Goal: Register for event/course

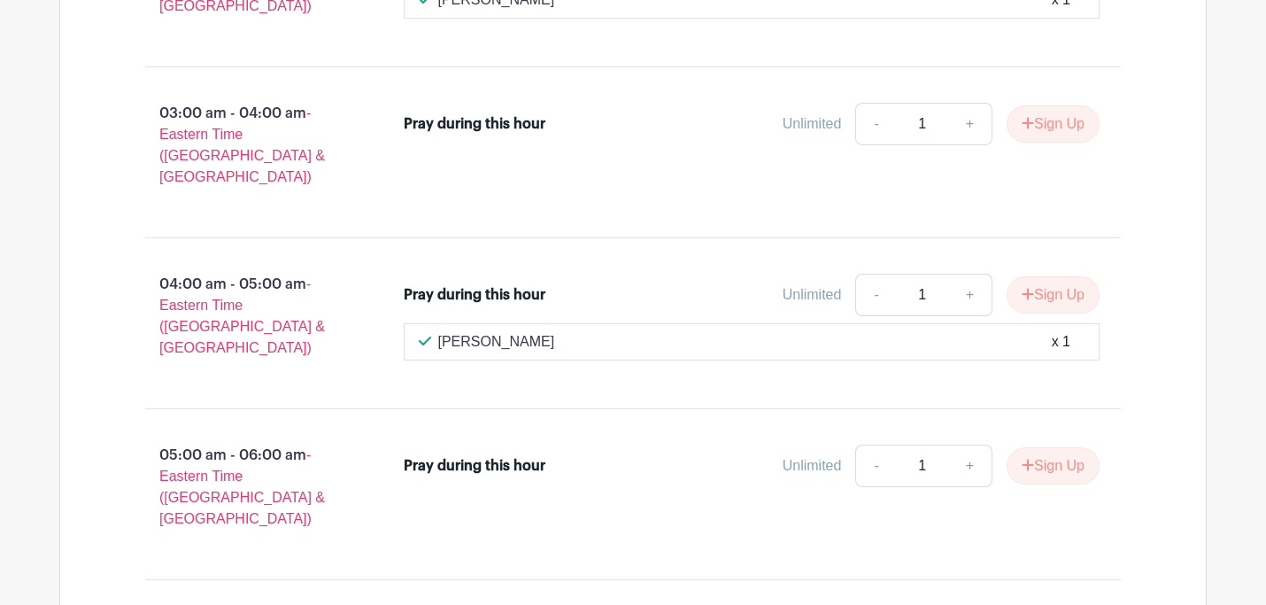
scroll to position [3767, 0]
click at [1057, 449] on button "Sign Up" at bounding box center [1053, 467] width 93 height 37
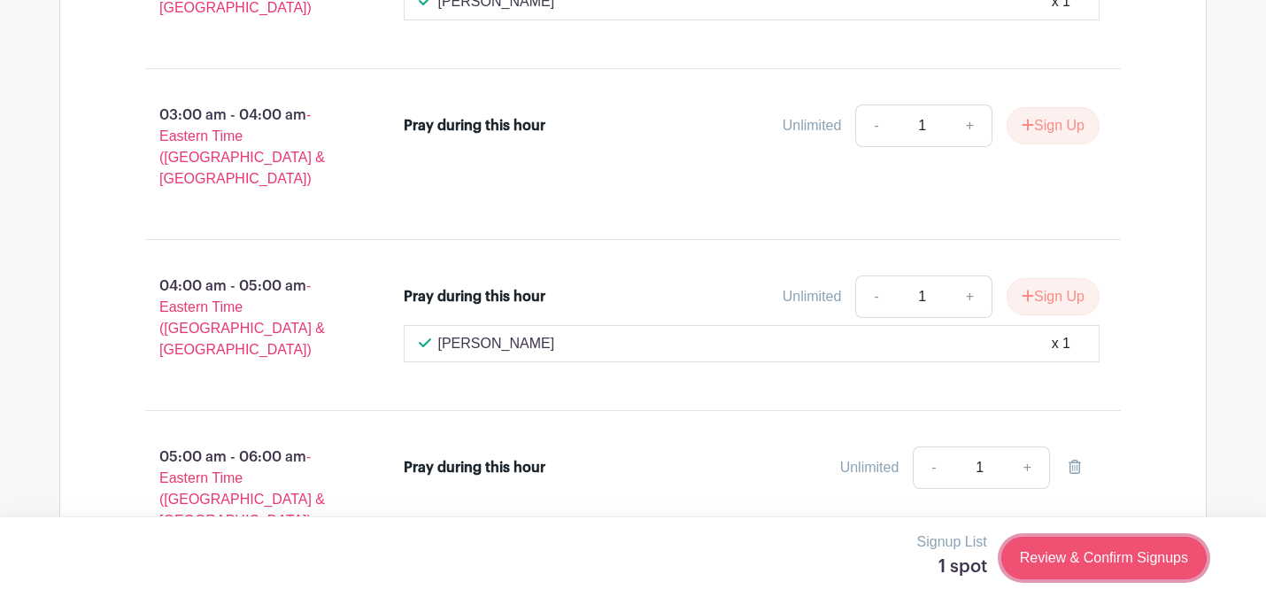
click at [1108, 564] on link "Review & Confirm Signups" at bounding box center [1104, 558] width 205 height 43
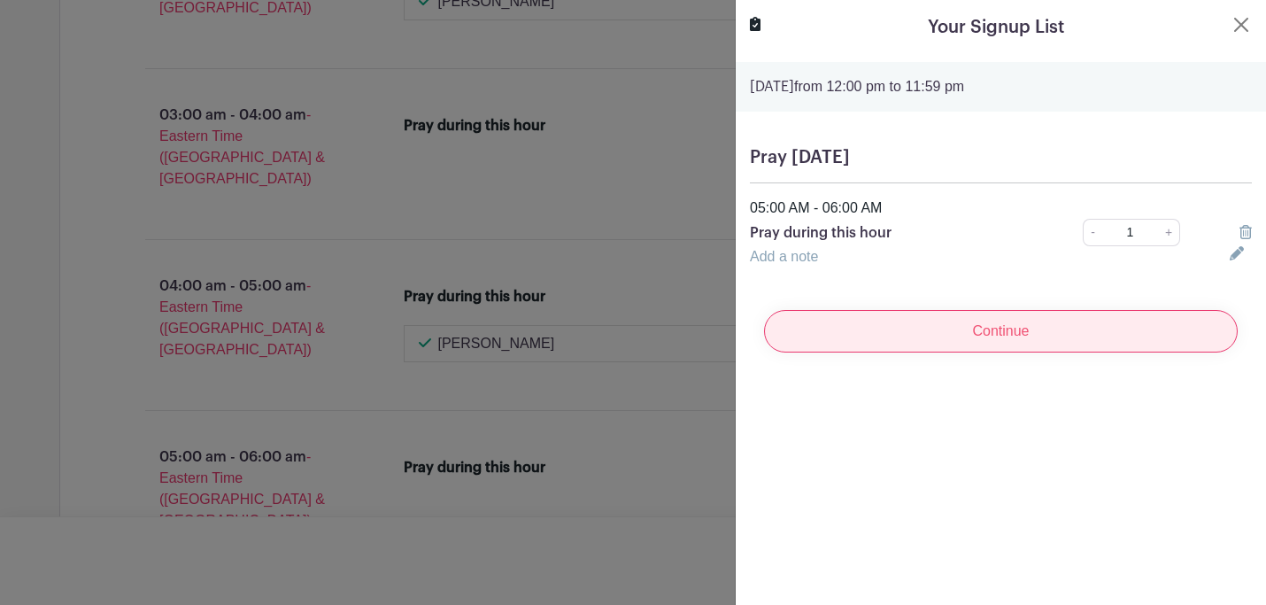
click at [969, 335] on input "Continue" at bounding box center [1001, 331] width 474 height 43
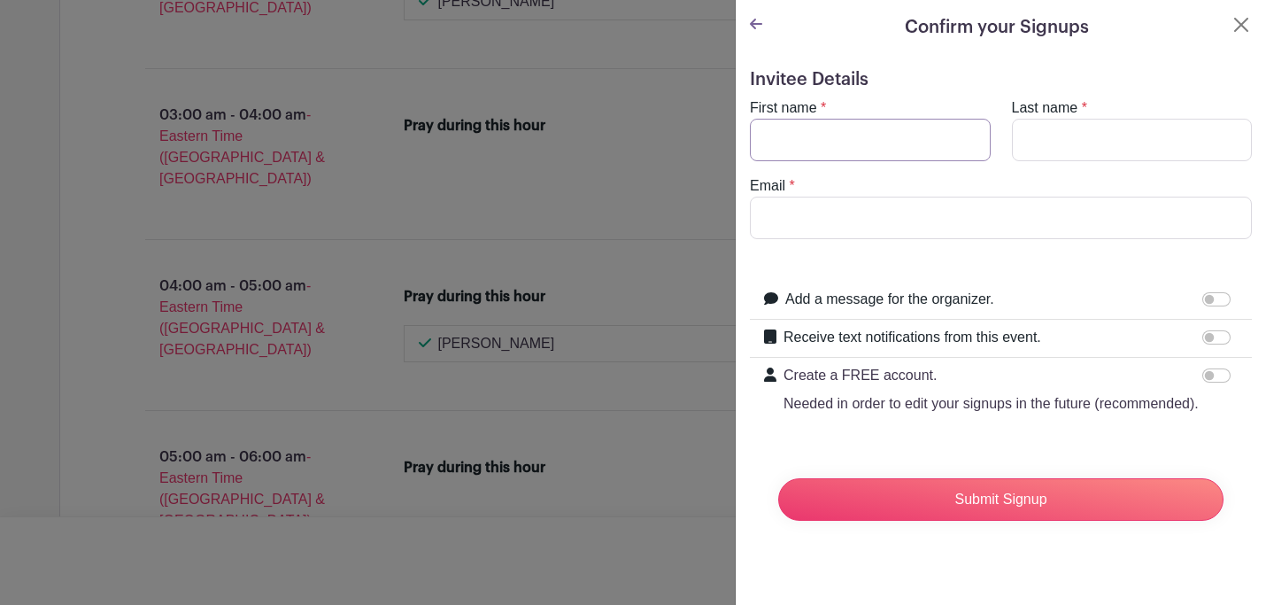
click at [833, 129] on input "First name" at bounding box center [870, 140] width 241 height 43
type input "[PERSON_NAME]"
click at [835, 222] on input "Email" at bounding box center [1001, 218] width 502 height 43
type input "[EMAIL_ADDRESS][DOMAIN_NAME]"
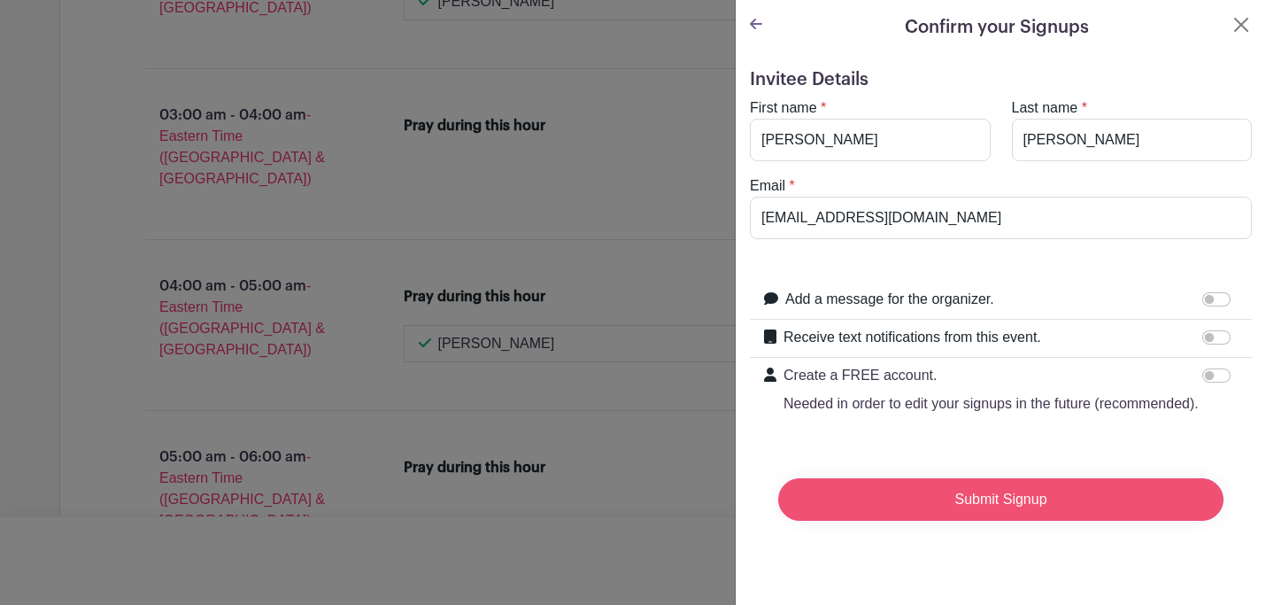
click at [942, 509] on input "Submit Signup" at bounding box center [1000, 499] width 445 height 43
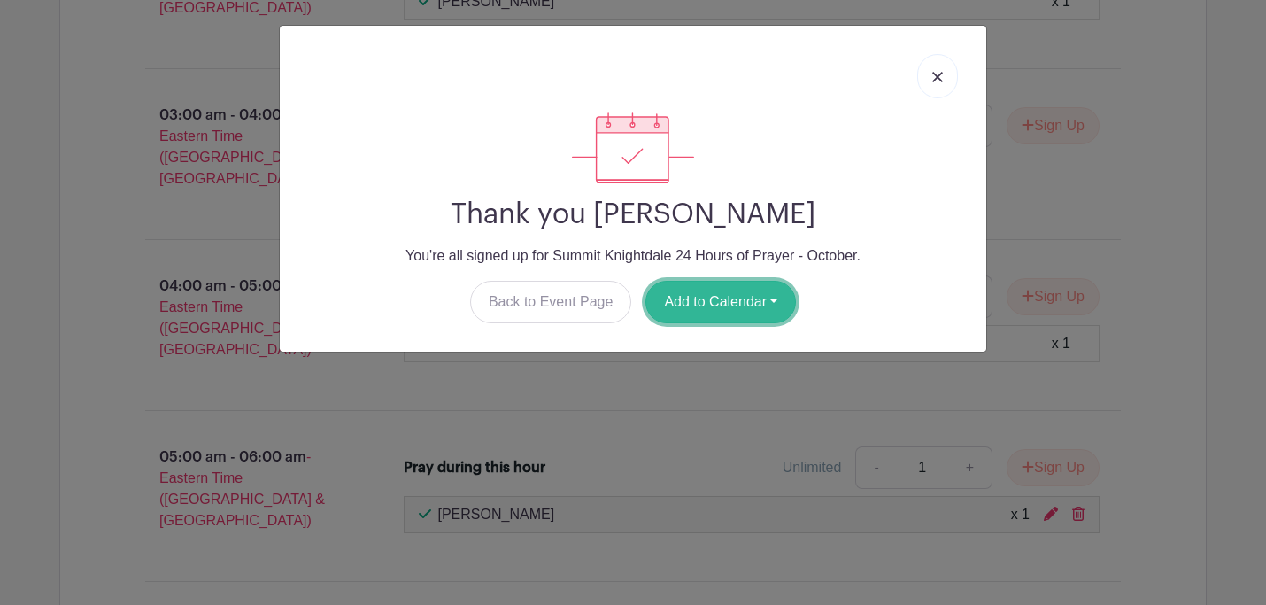
click at [728, 289] on button "Add to Calendar" at bounding box center [721, 302] width 151 height 43
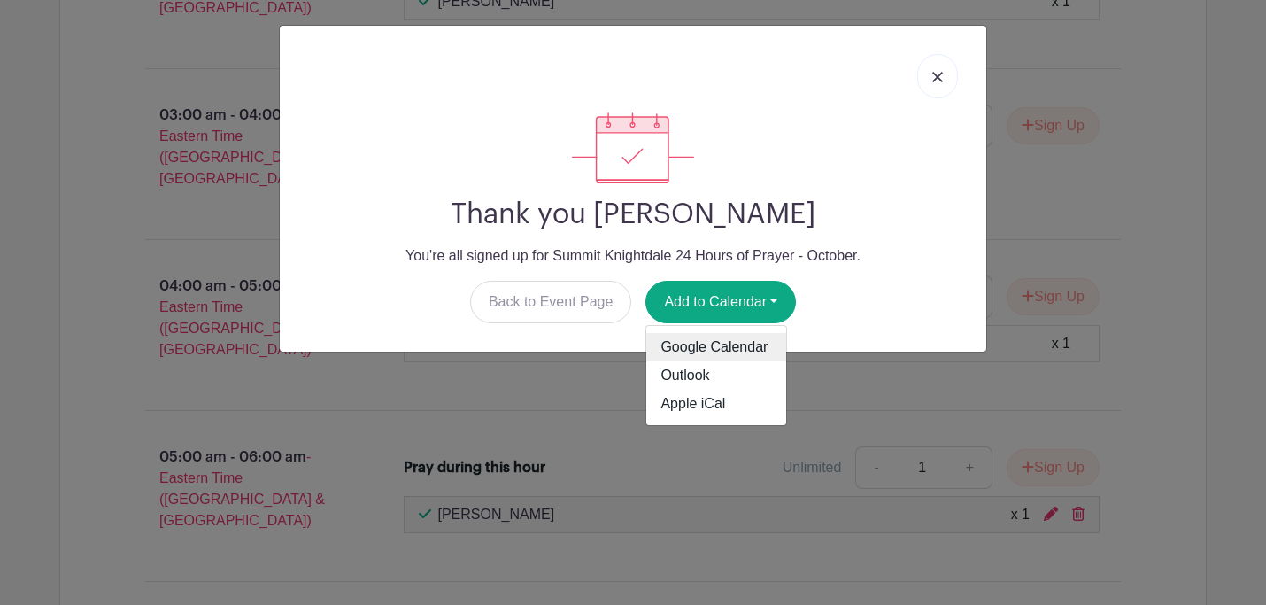
click at [714, 344] on link "Google Calendar" at bounding box center [717, 347] width 140 height 28
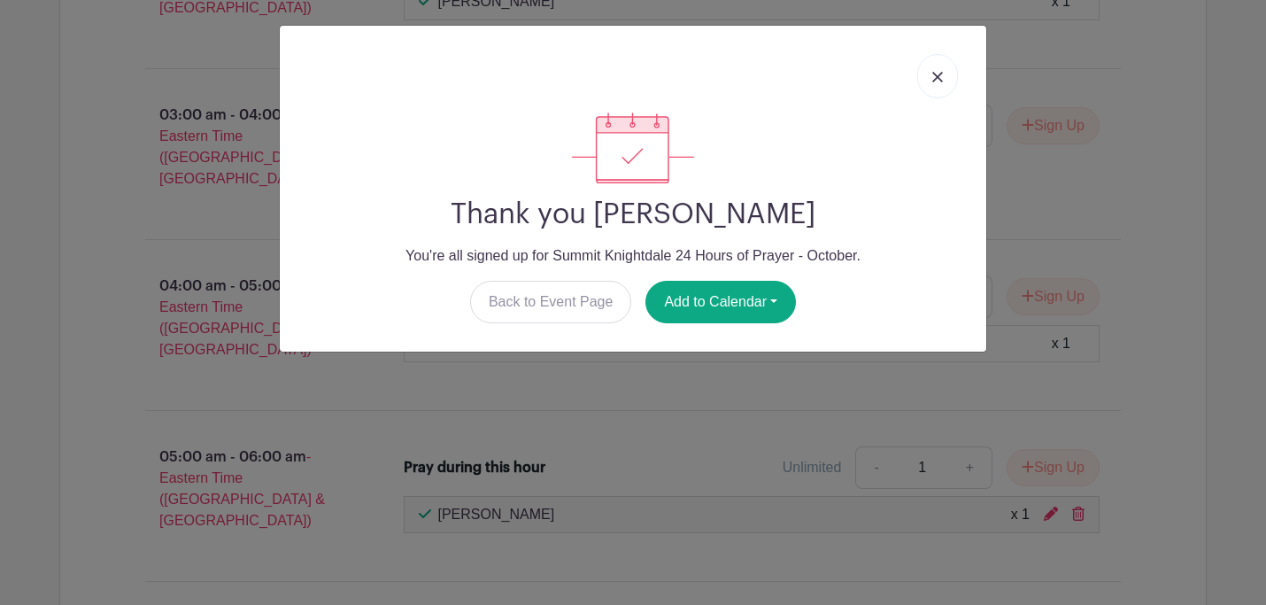
click at [935, 76] on img at bounding box center [938, 77] width 11 height 11
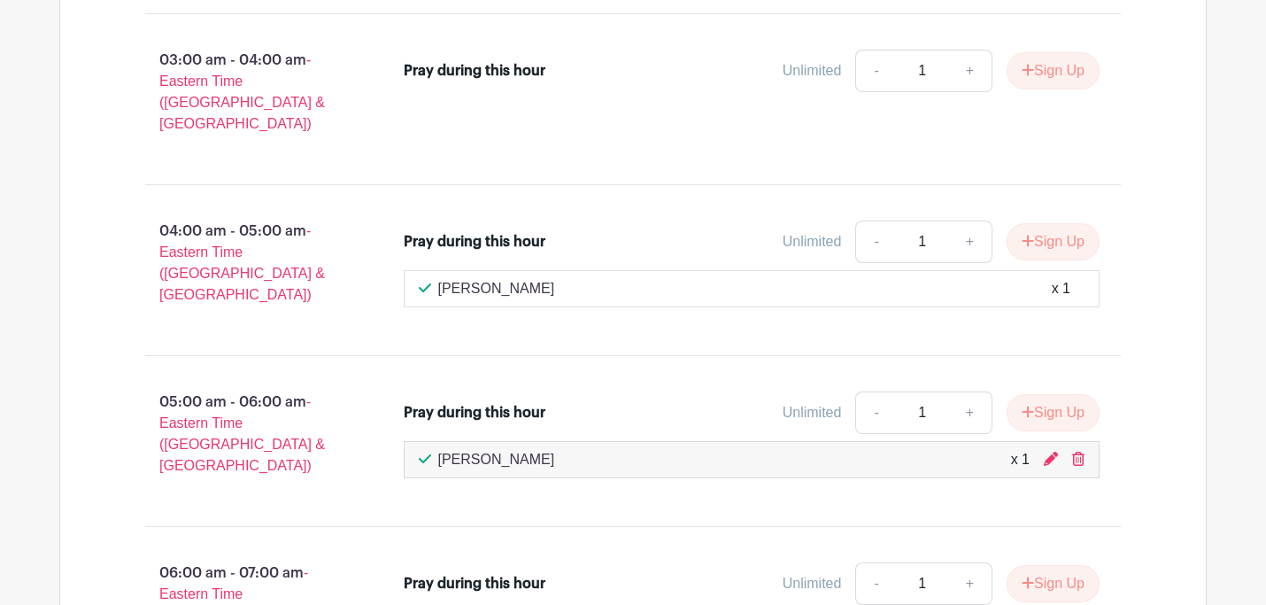
scroll to position [3860, 0]
